Goal: Transaction & Acquisition: Purchase product/service

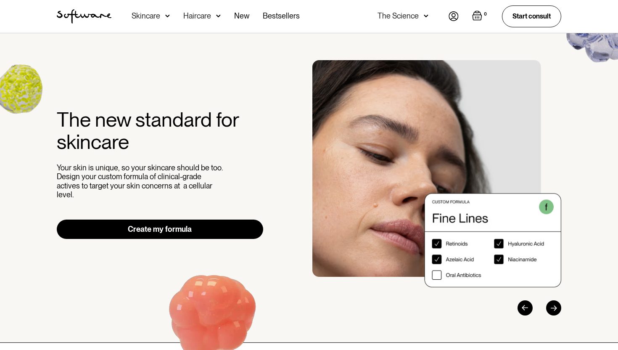
click at [156, 16] on div "Skincare" at bounding box center [146, 16] width 29 height 8
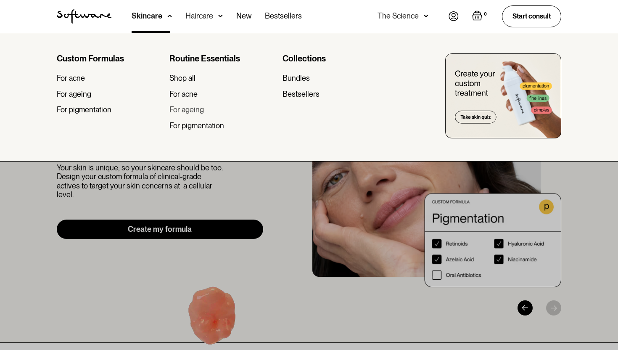
click at [187, 109] on div "For ageing" at bounding box center [187, 109] width 34 height 9
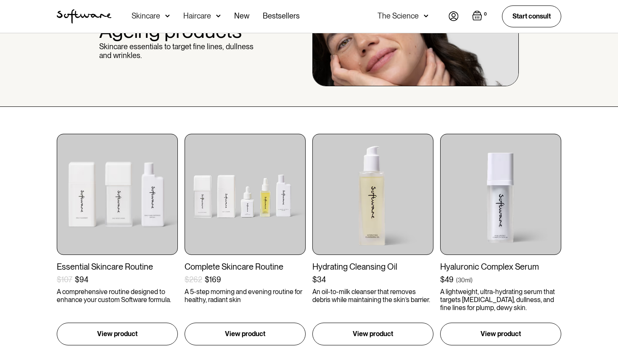
scroll to position [128, 0]
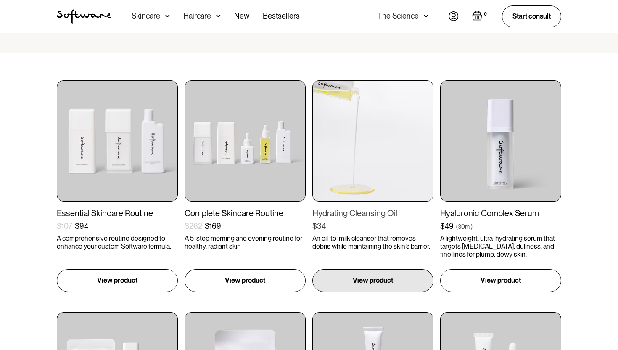
click at [347, 145] on img at bounding box center [373, 140] width 121 height 121
